Goal: Transaction & Acquisition: Purchase product/service

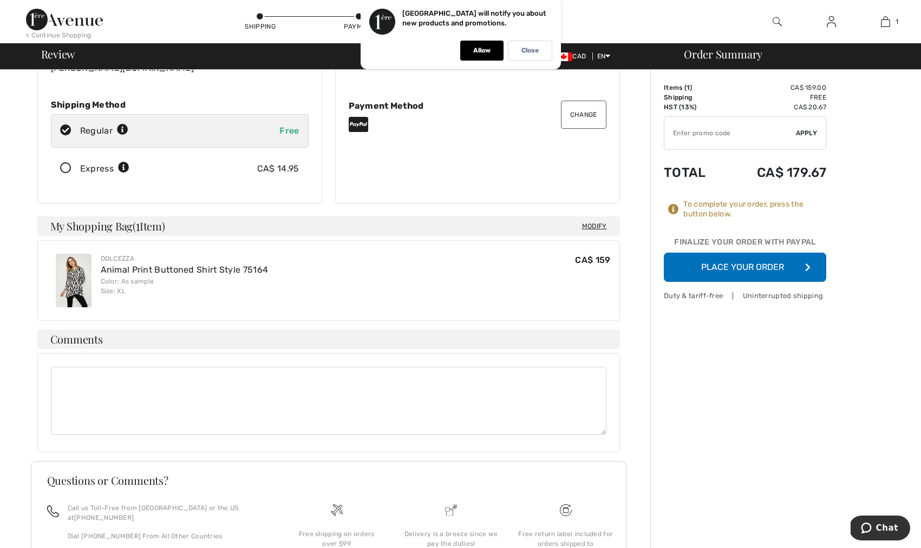
scroll to position [106, 0]
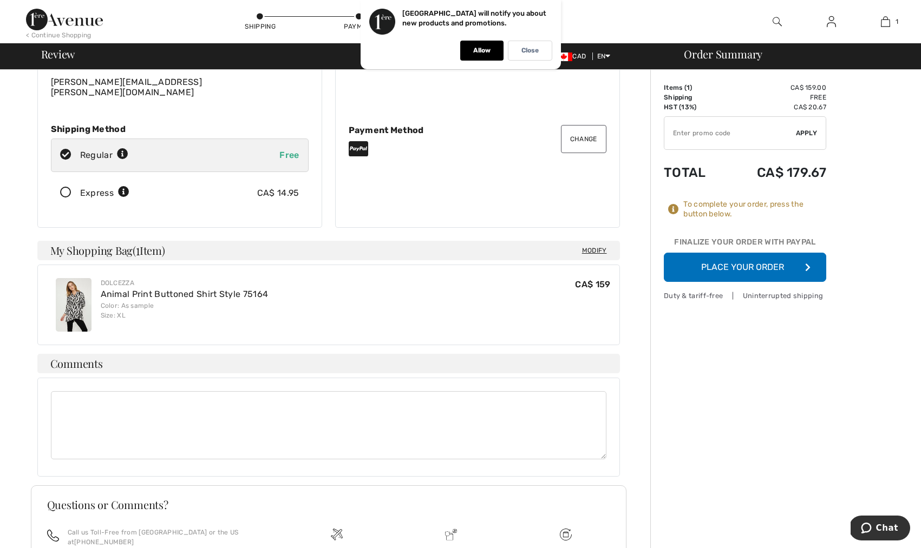
click at [758, 262] on button "Place Your Order" at bounding box center [745, 267] width 162 height 29
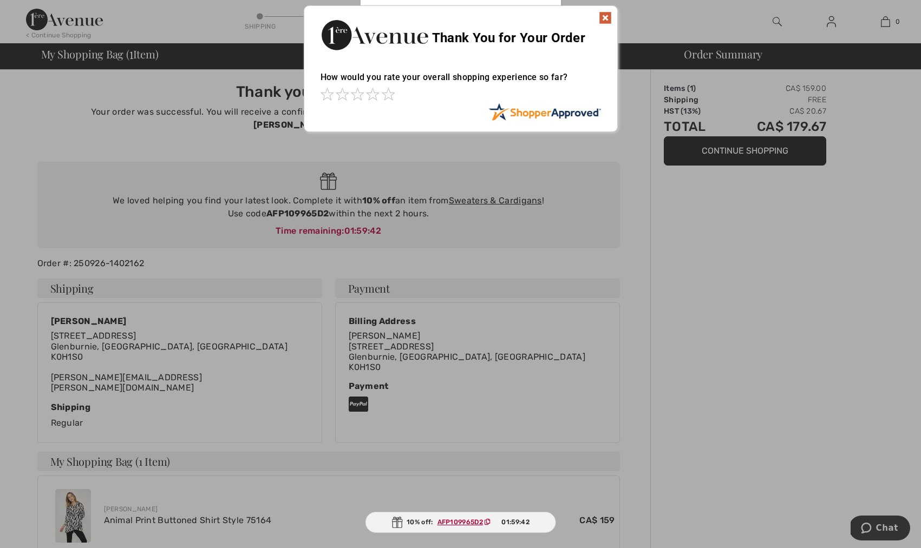
click at [604, 16] on img at bounding box center [605, 17] width 13 height 13
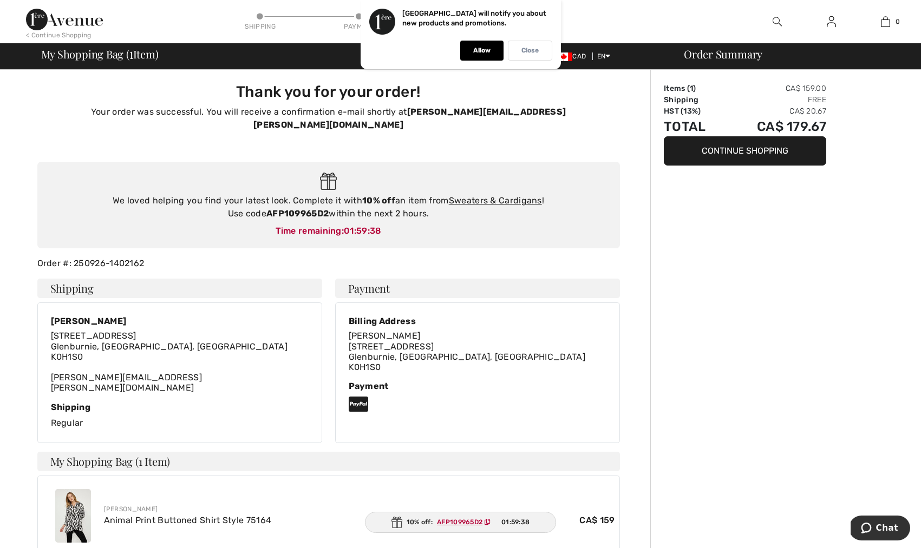
click at [525, 49] on p "Close" at bounding box center [529, 51] width 17 height 8
